Goal: Find specific page/section: Find specific page/section

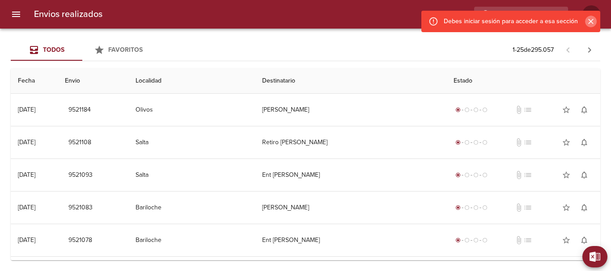
click at [591, 21] on icon "Cerrar" at bounding box center [590, 21] width 5 height 5
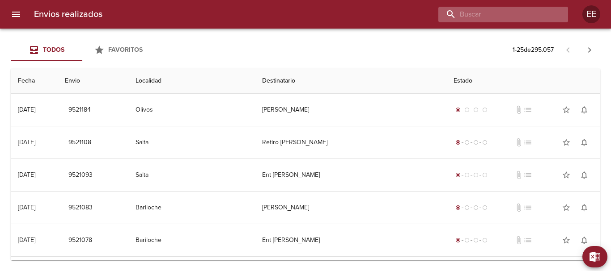
click at [516, 16] on input "buscar" at bounding box center [495, 15] width 114 height 16
paste input "[PERSON_NAME] Gaya"
type input "[PERSON_NAME] Gaya"
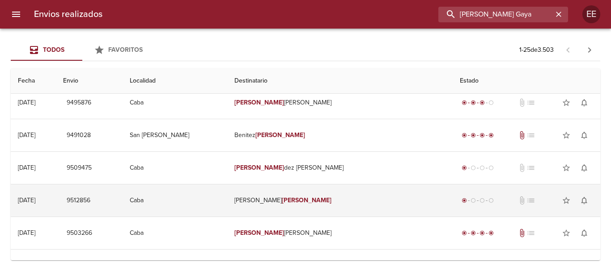
scroll to position [313, 0]
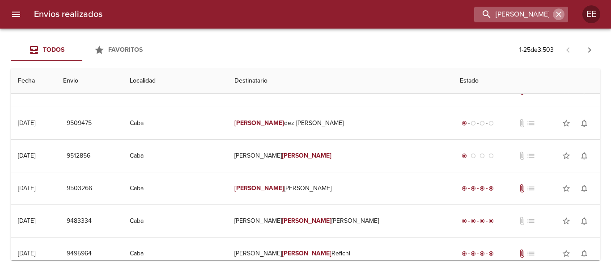
click at [560, 15] on icon "button" at bounding box center [558, 14] width 9 height 9
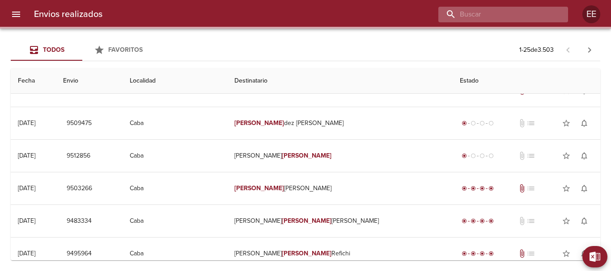
click at [525, 15] on input "buscar" at bounding box center [495, 15] width 114 height 16
paste input "VIAGRAPHIC MIDIOS SOCIEDAD ANONIMA"
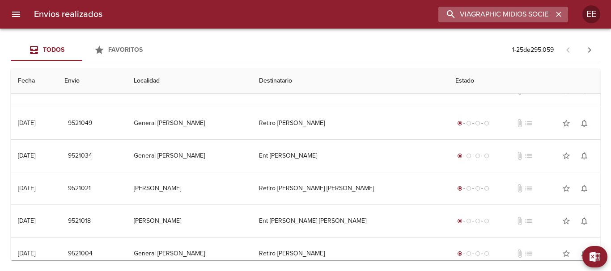
scroll to position [0, 50]
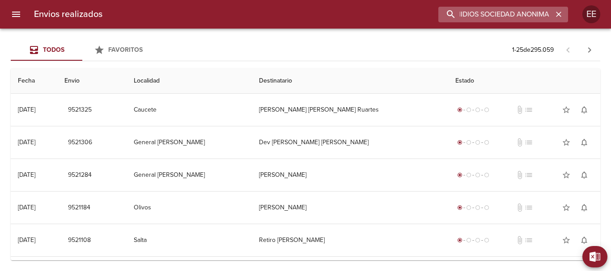
type input "VIAGRAPHIC MIDIOS SOCIEDAD ANONIMA"
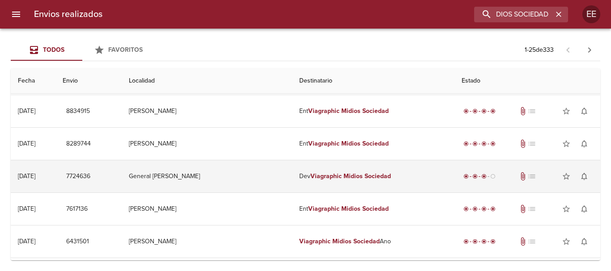
scroll to position [0, 0]
click at [343, 176] on em "Midios" at bounding box center [352, 177] width 19 height 8
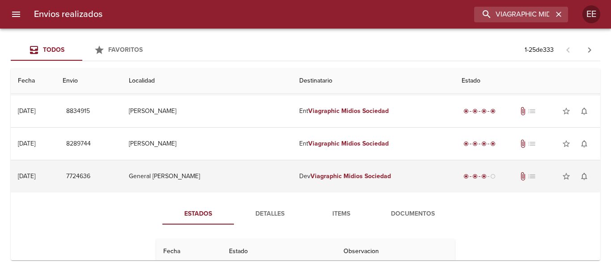
scroll to position [447, 0]
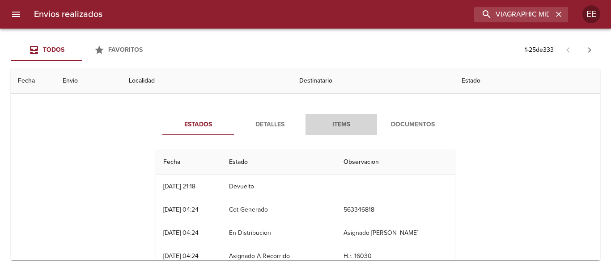
click at [343, 123] on span "Items" at bounding box center [341, 124] width 61 height 11
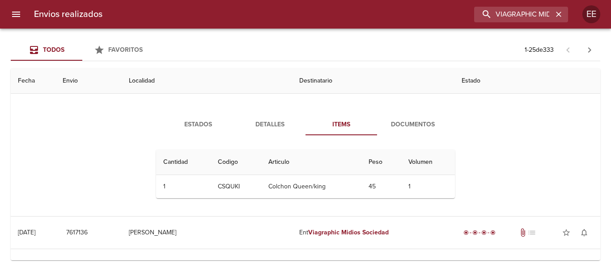
scroll to position [402, 0]
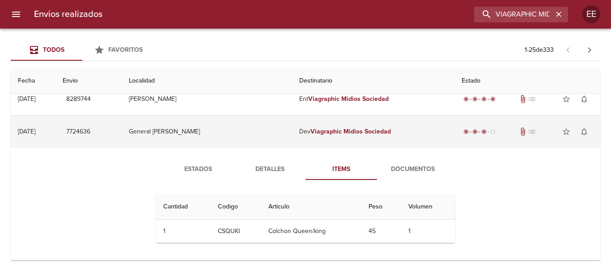
click at [348, 128] on em "Midios" at bounding box center [352, 132] width 19 height 8
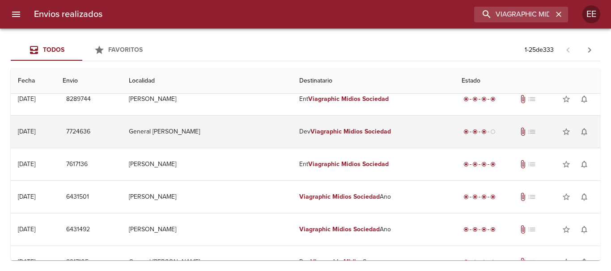
scroll to position [358, 0]
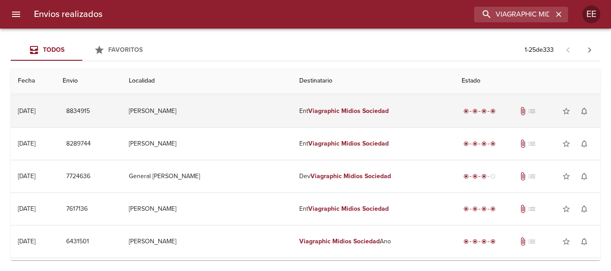
click at [362, 112] on em "Sociedad" at bounding box center [375, 111] width 26 height 8
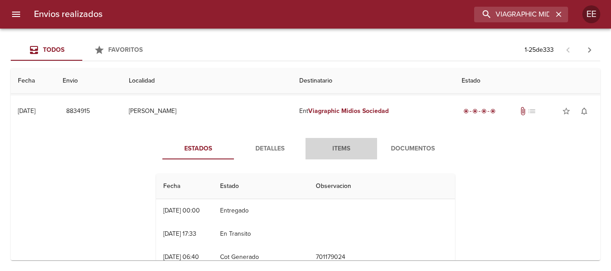
click at [340, 145] on span "Items" at bounding box center [341, 149] width 61 height 11
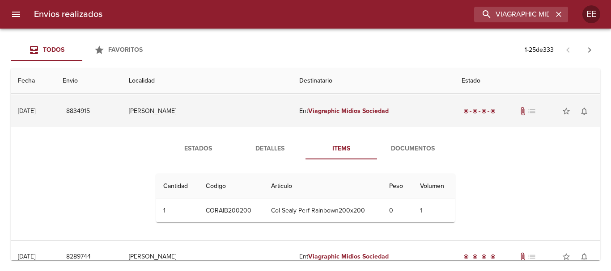
click at [348, 107] on td "Ent Viagraphic Midios Sociedad" at bounding box center [373, 111] width 162 height 32
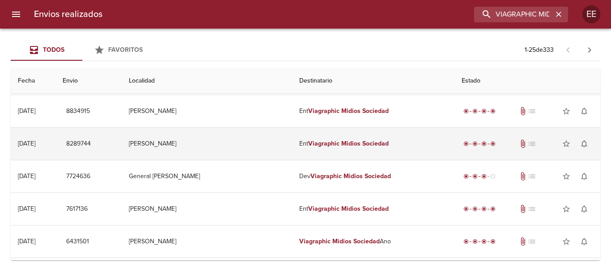
click at [342, 142] on em "Midios" at bounding box center [350, 144] width 19 height 8
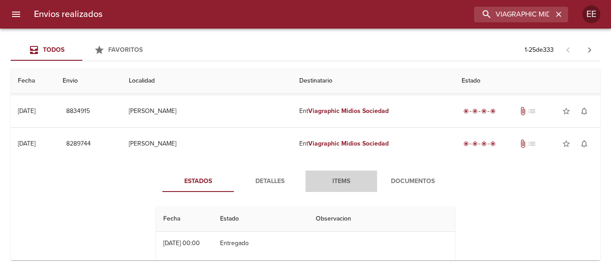
click at [343, 178] on span "Items" at bounding box center [341, 181] width 61 height 11
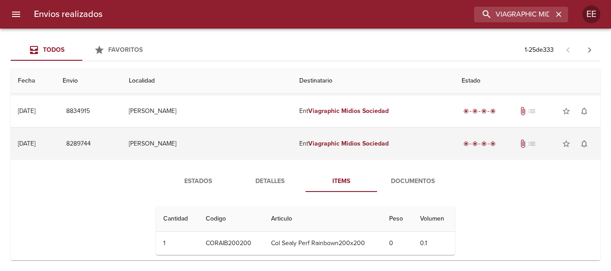
click at [346, 142] on em "Midios" at bounding box center [350, 144] width 19 height 8
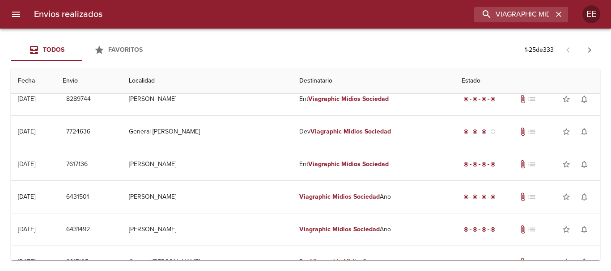
scroll to position [447, 0]
